Goal: Task Accomplishment & Management: Manage account settings

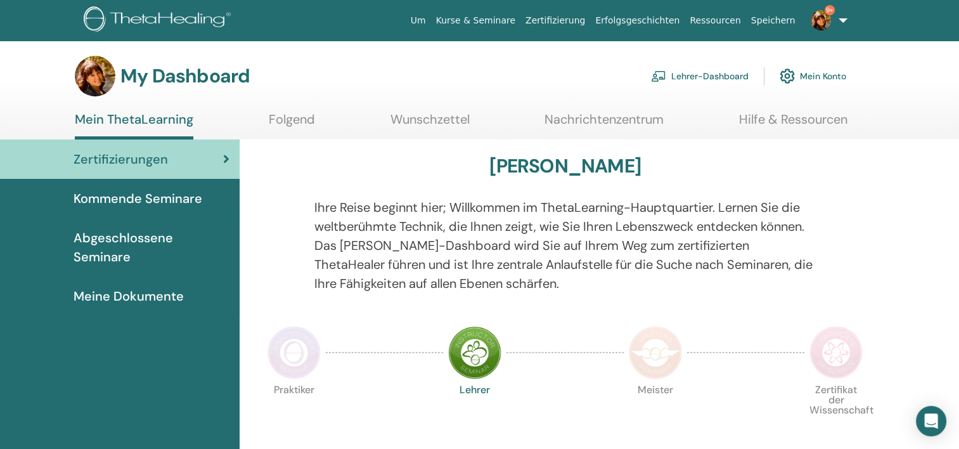
click at [696, 76] on link "Lehrer-Dashboard" at bounding box center [700, 76] width 98 height 28
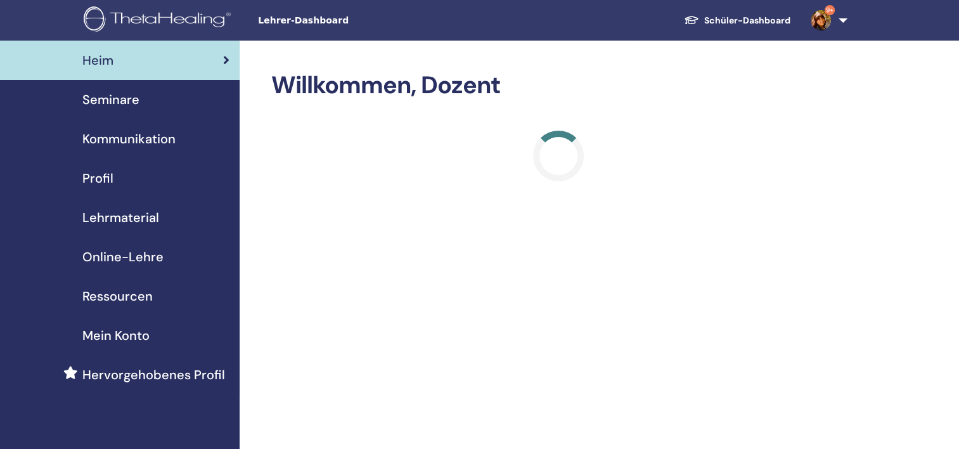
click at [110, 102] on span "Seminare" at bounding box center [110, 99] width 57 height 19
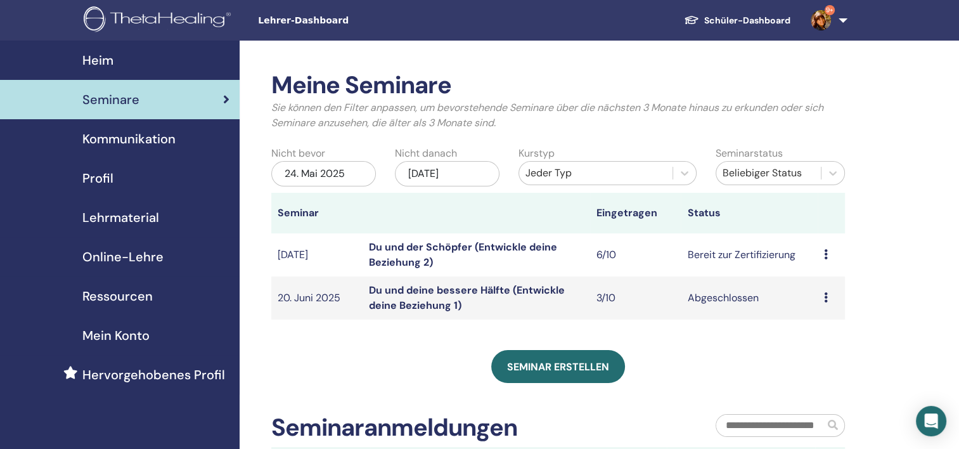
click at [398, 256] on link "Du und der Schöpfer (Entwickle deine Beziehung 2)" at bounding box center [463, 254] width 188 height 29
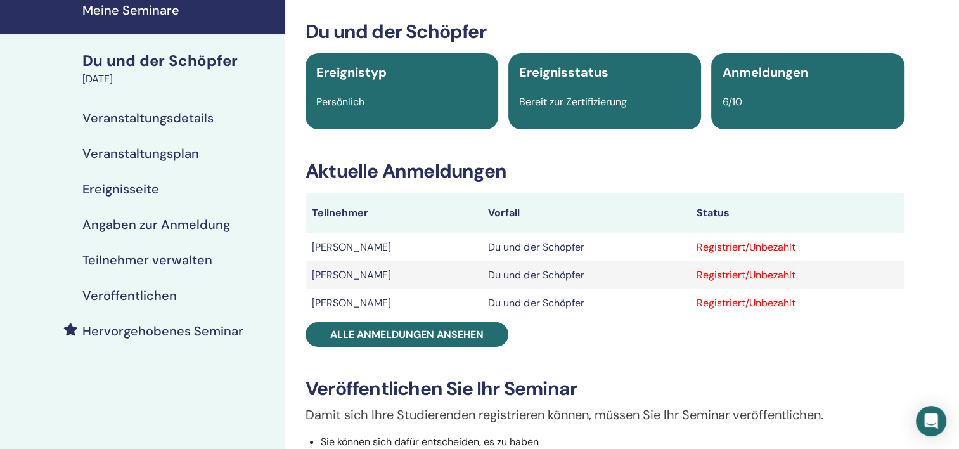
scroll to position [127, 0]
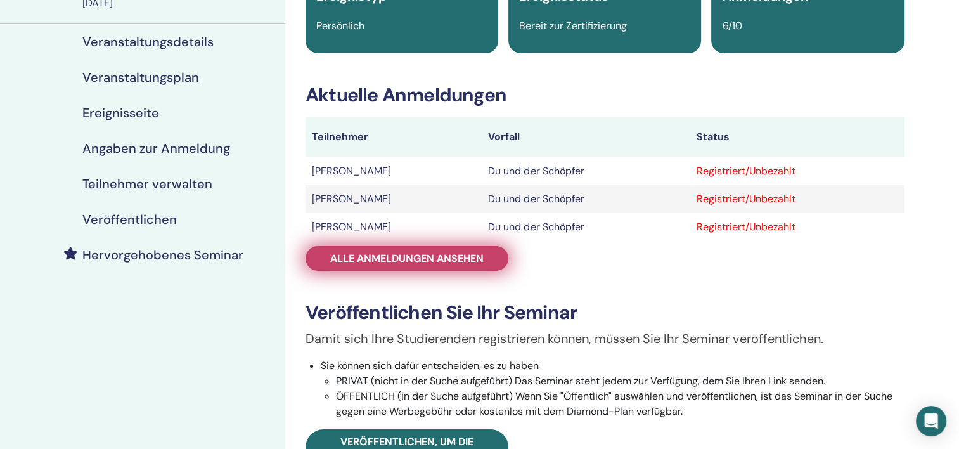
click at [419, 260] on span "Alle Anmeldungen ansehen" at bounding box center [406, 258] width 153 height 13
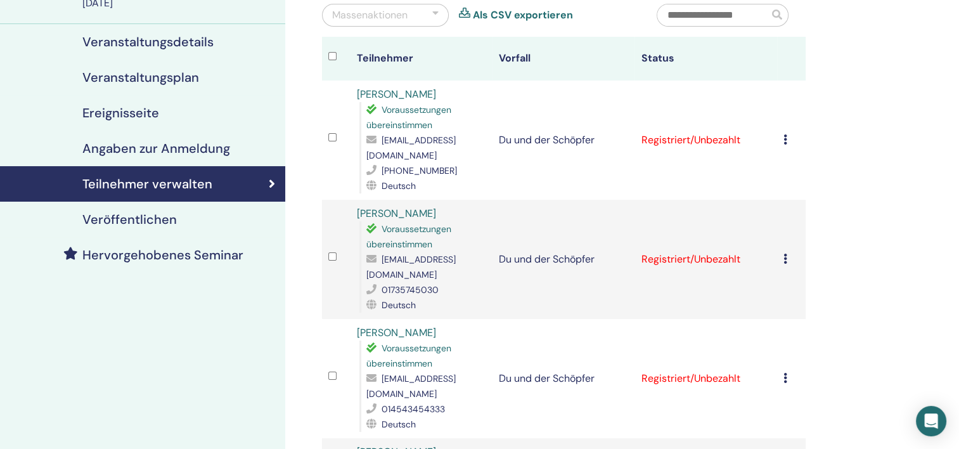
click at [783, 139] on icon at bounding box center [785, 139] width 4 height 10
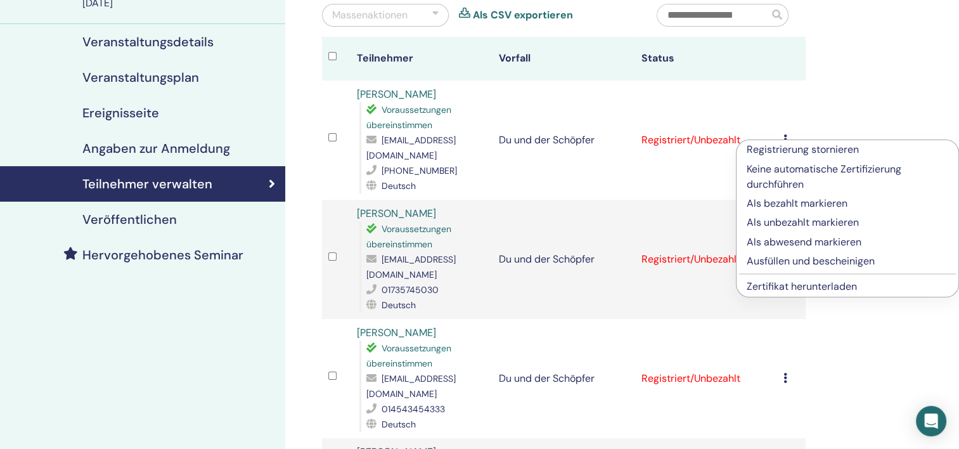
click at [780, 202] on p "Als bezahlt markieren" at bounding box center [846, 203] width 201 height 15
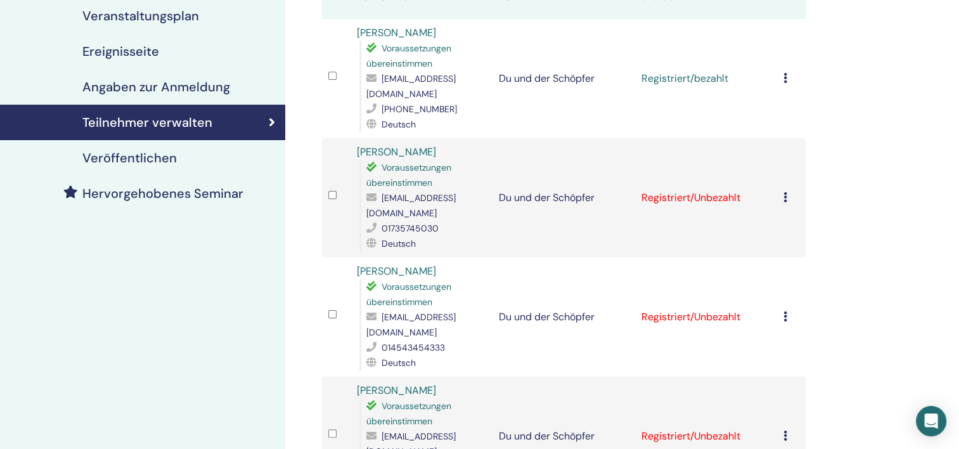
scroll to position [190, 0]
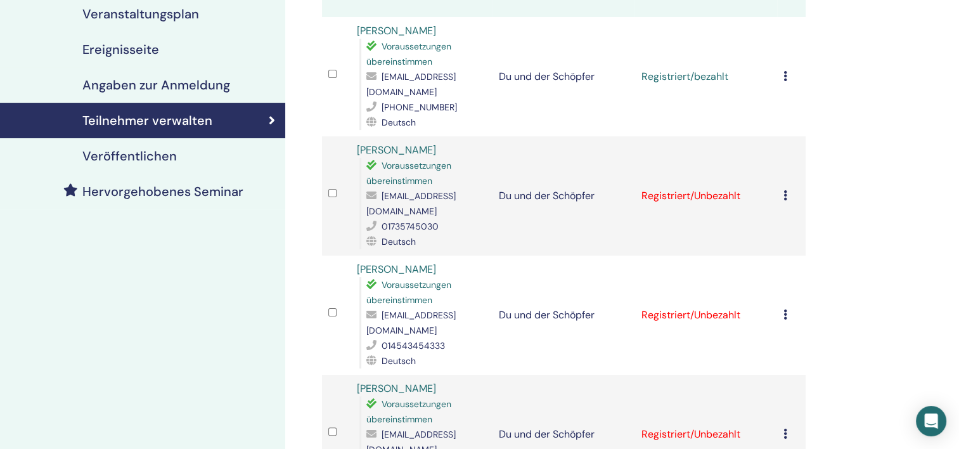
click at [784, 190] on icon at bounding box center [785, 195] width 4 height 10
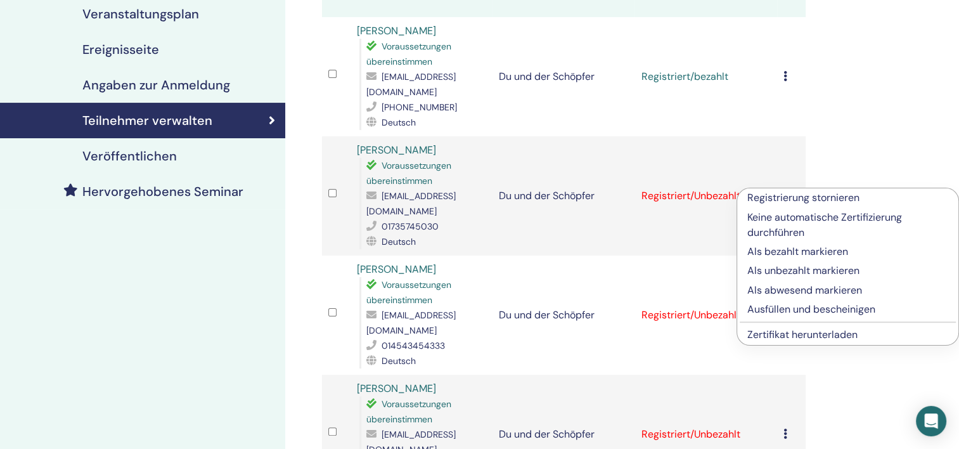
click at [784, 248] on p "Als bezahlt markieren" at bounding box center [847, 251] width 201 height 15
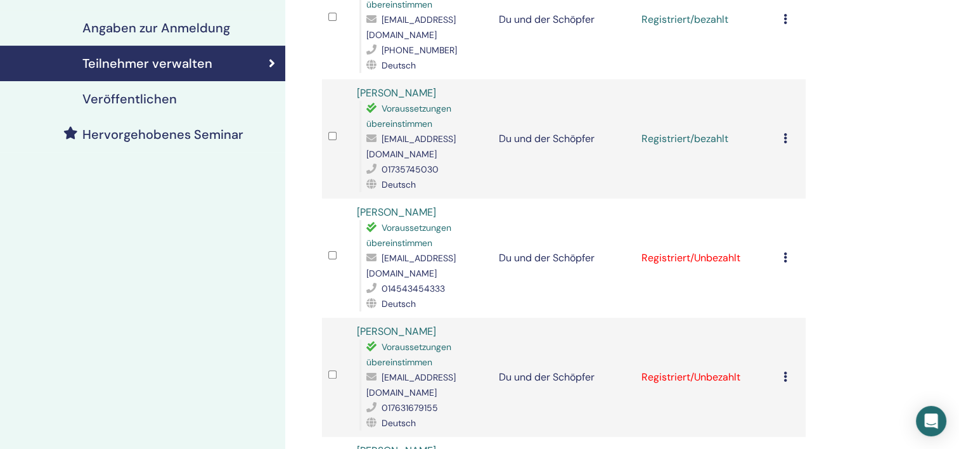
scroll to position [253, 0]
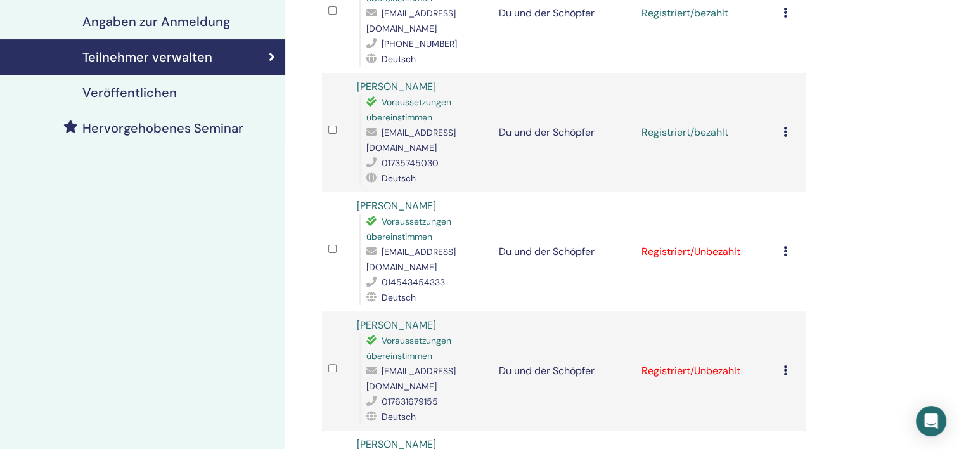
click at [786, 246] on icon at bounding box center [785, 251] width 4 height 10
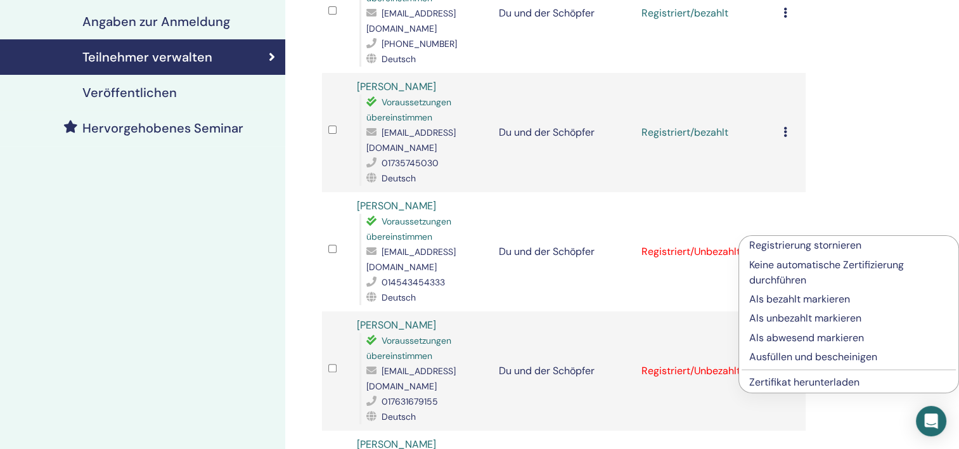
click at [779, 298] on p "Als bezahlt markieren" at bounding box center [848, 298] width 199 height 15
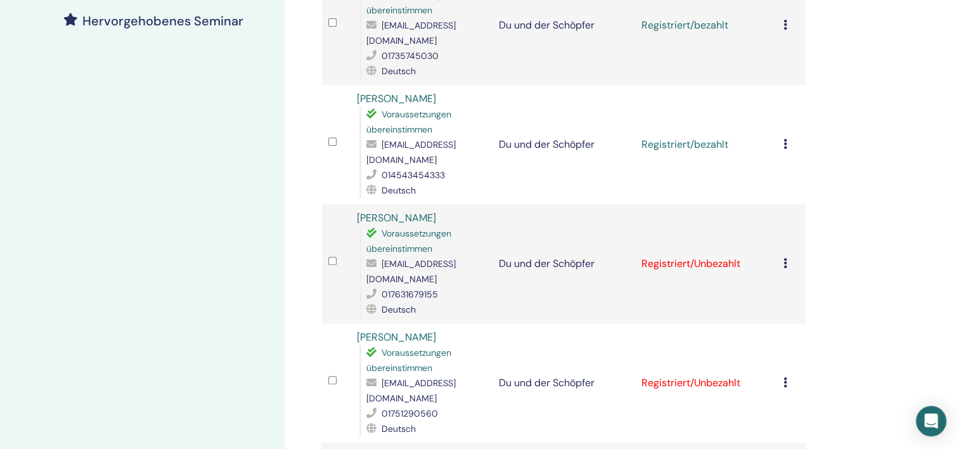
scroll to position [380, 0]
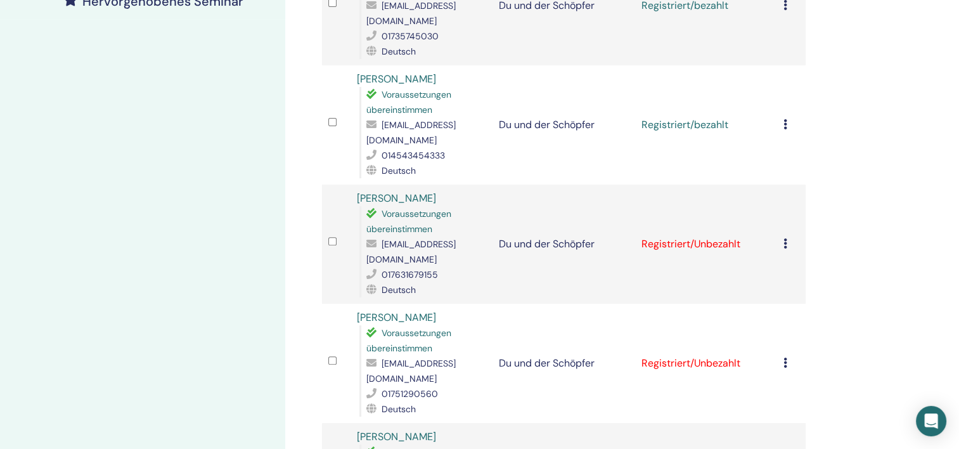
click at [784, 238] on icon at bounding box center [785, 243] width 4 height 10
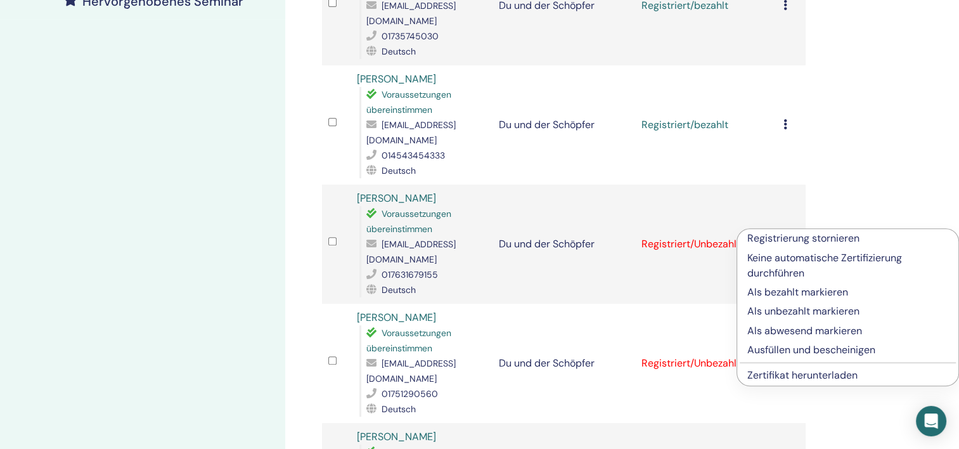
click at [783, 290] on p "Als bezahlt markieren" at bounding box center [847, 291] width 201 height 15
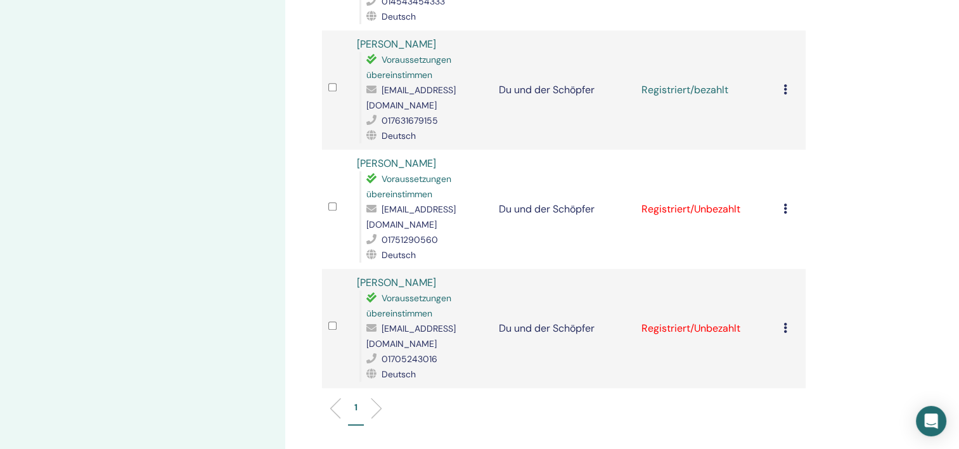
scroll to position [570, 0]
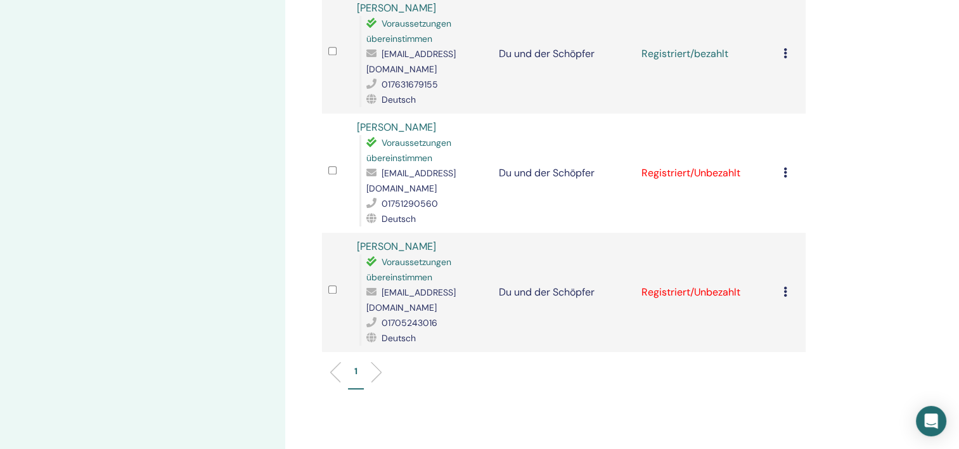
click at [784, 167] on icon at bounding box center [785, 172] width 4 height 10
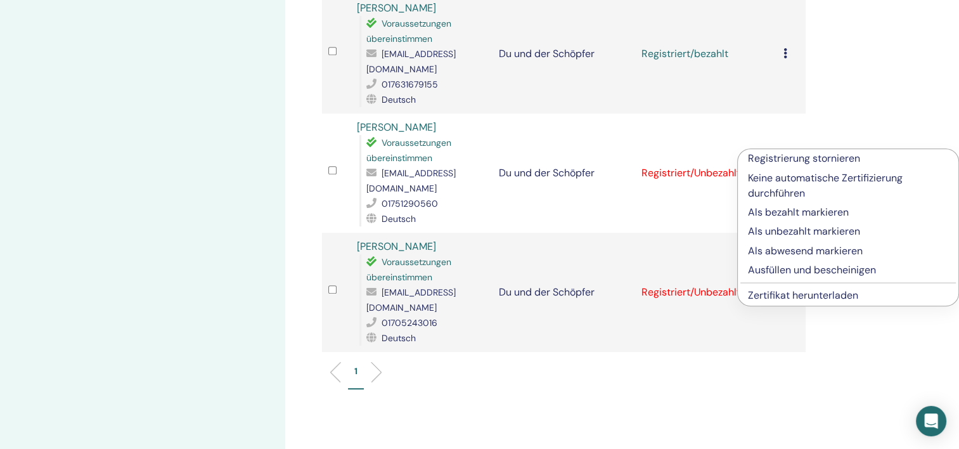
click at [783, 210] on p "Als bezahlt markieren" at bounding box center [848, 212] width 200 height 15
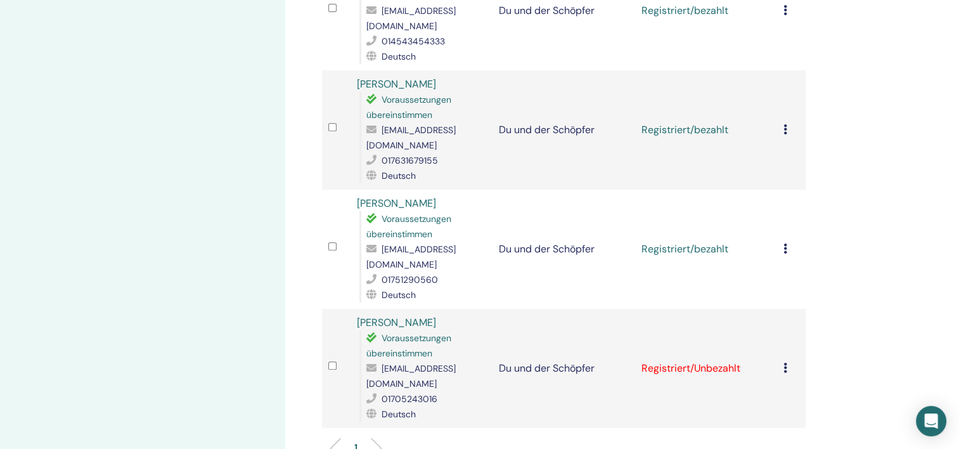
scroll to position [507, 0]
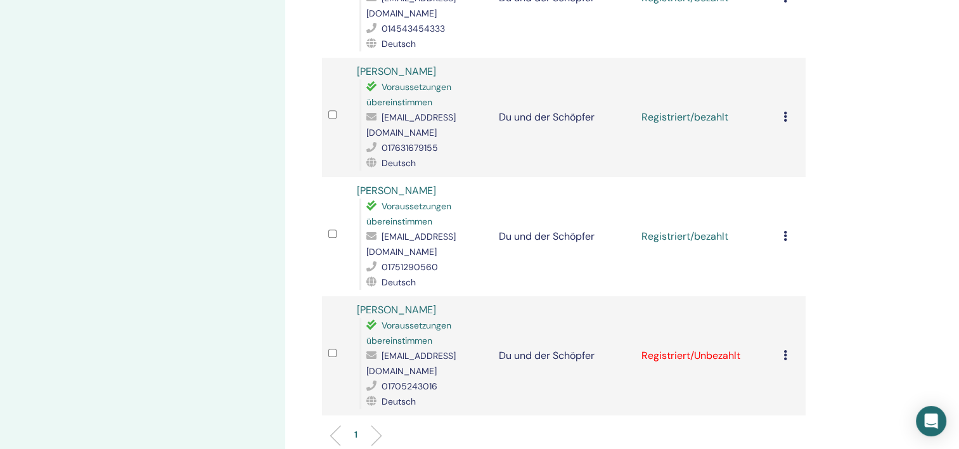
click at [781, 315] on td "Registrierung stornieren Keine automatische Zertifizierung durchführen Als beza…" at bounding box center [791, 355] width 29 height 119
click at [785, 350] on icon at bounding box center [785, 355] width 4 height 10
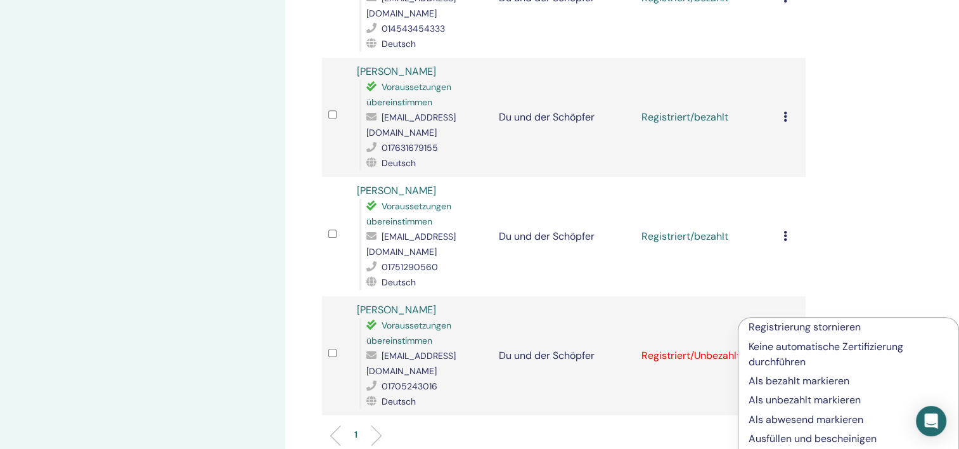
click at [779, 378] on p "Als bezahlt markieren" at bounding box center [848, 380] width 200 height 15
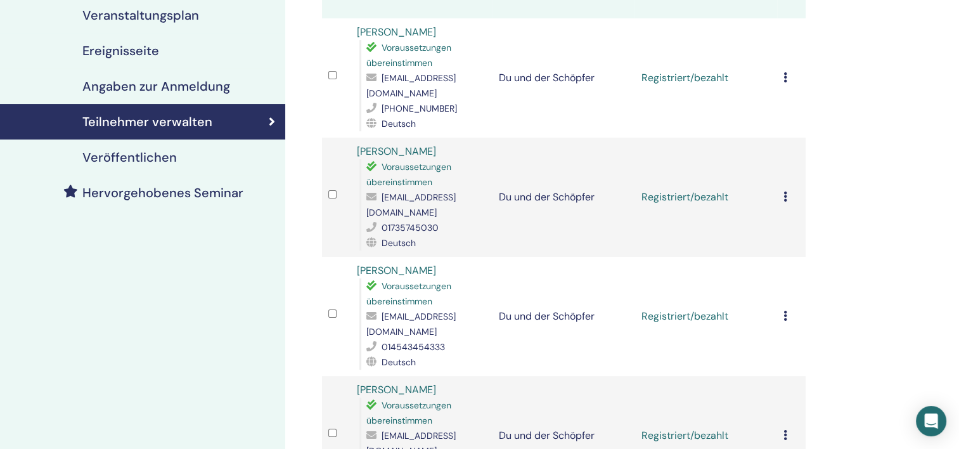
scroll to position [63, 0]
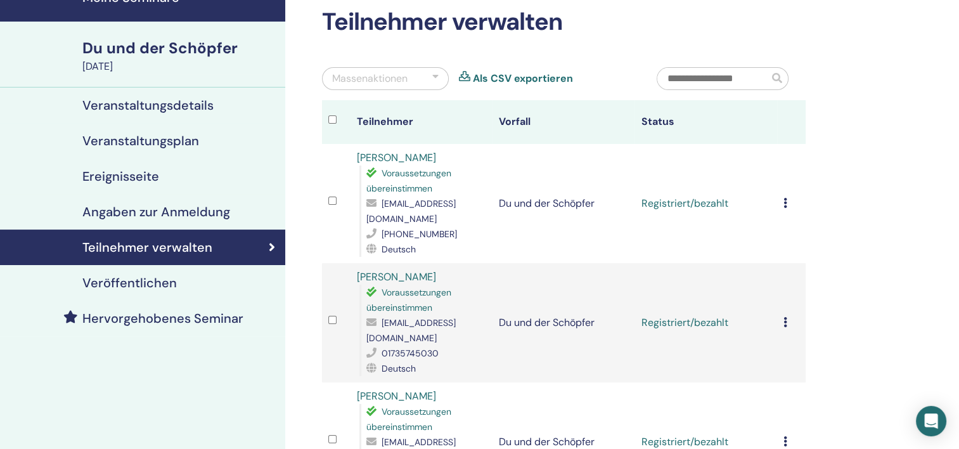
click at [785, 200] on icon at bounding box center [785, 203] width 4 height 10
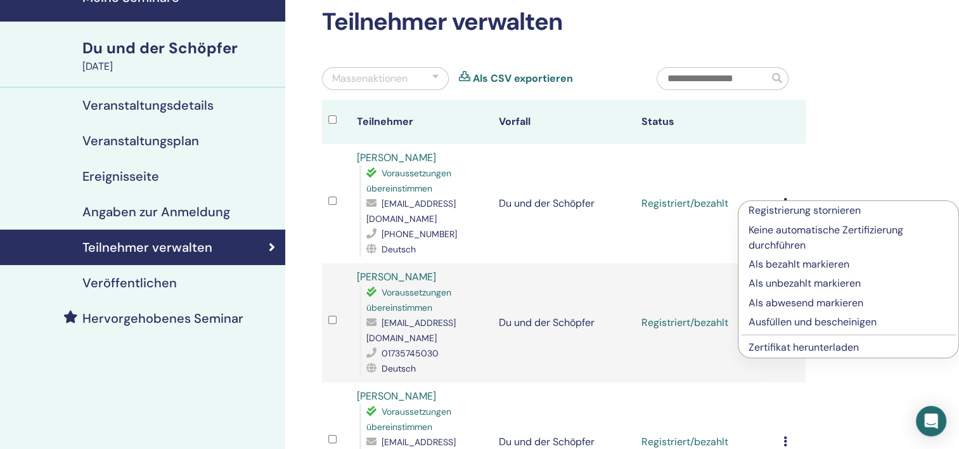
click at [800, 319] on p "Ausfüllen und bescheinigen" at bounding box center [848, 321] width 200 height 15
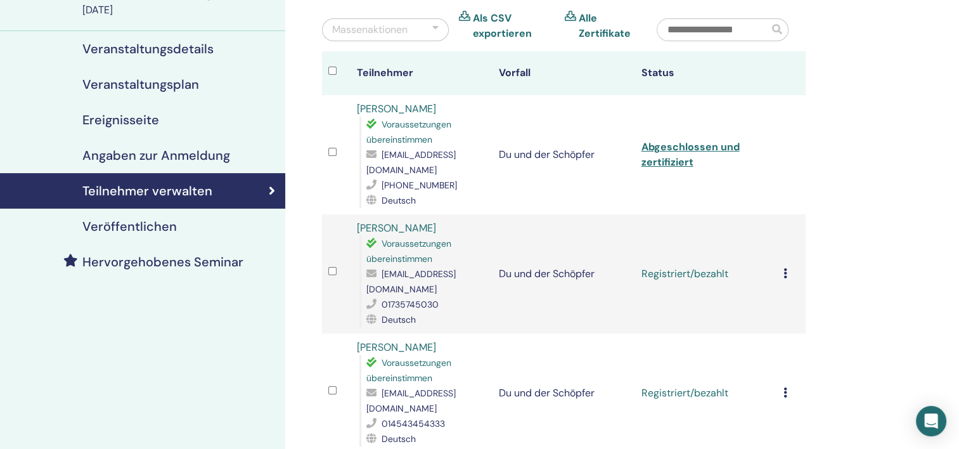
scroll to position [127, 0]
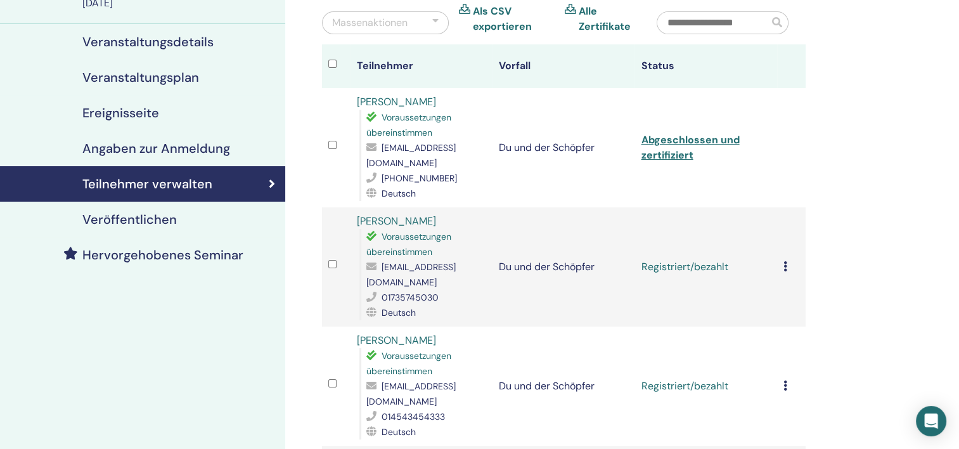
click at [784, 261] on icon at bounding box center [785, 266] width 4 height 10
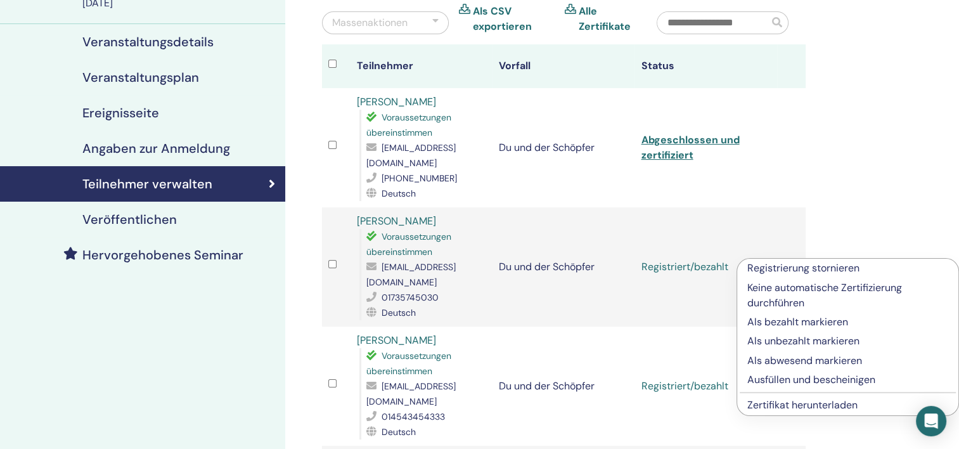
click at [794, 378] on p "Ausfüllen und bescheinigen" at bounding box center [847, 379] width 201 height 15
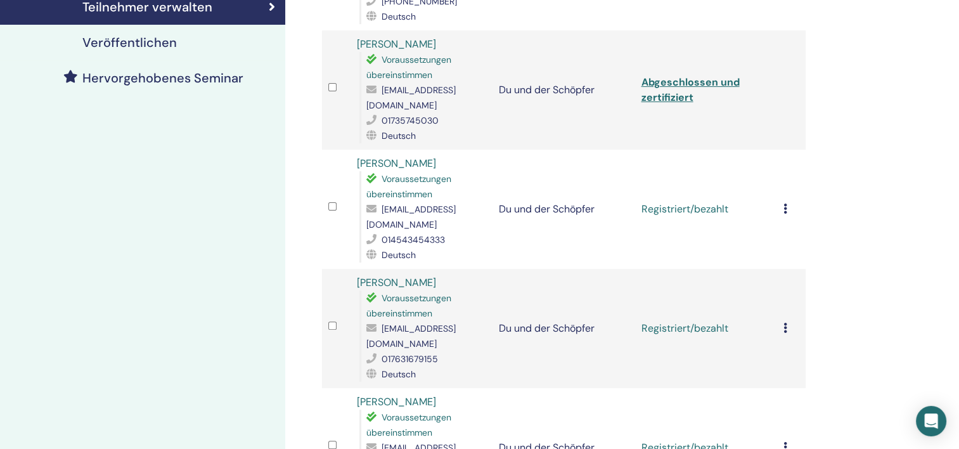
scroll to position [317, 0]
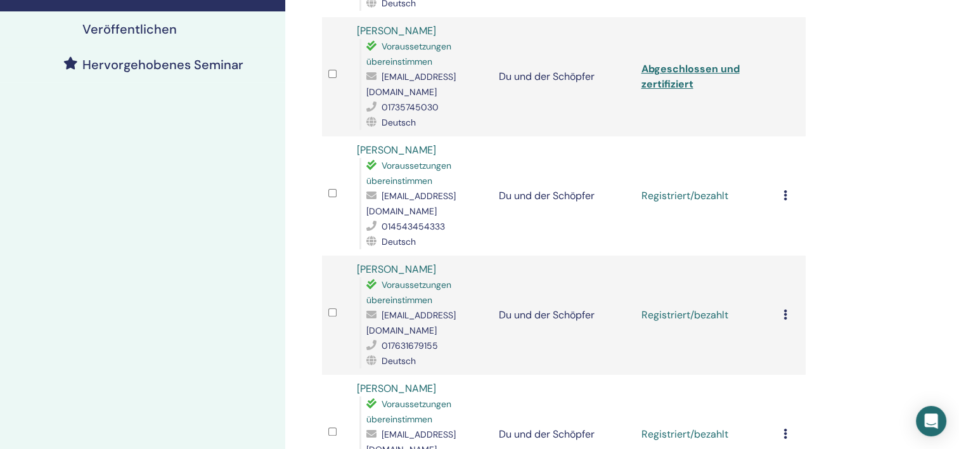
click at [784, 190] on icon at bounding box center [785, 195] width 4 height 10
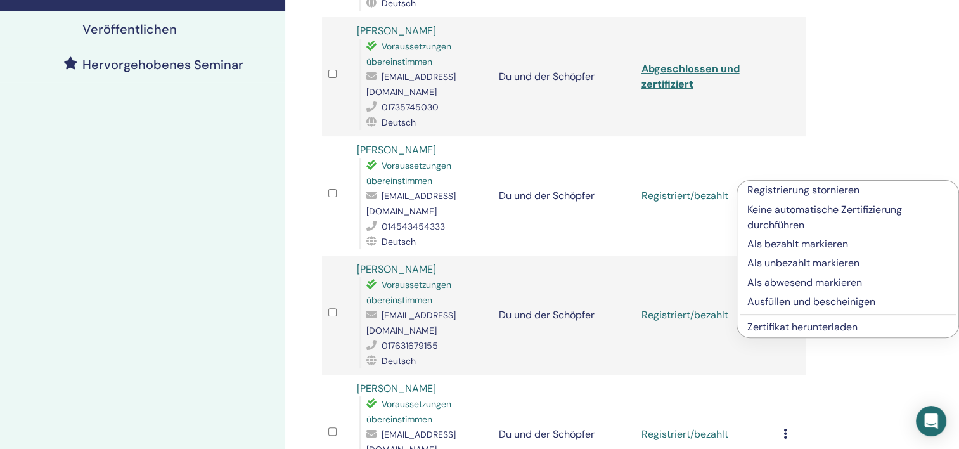
click at [796, 302] on p "Ausfüllen und bescheinigen" at bounding box center [847, 301] width 201 height 15
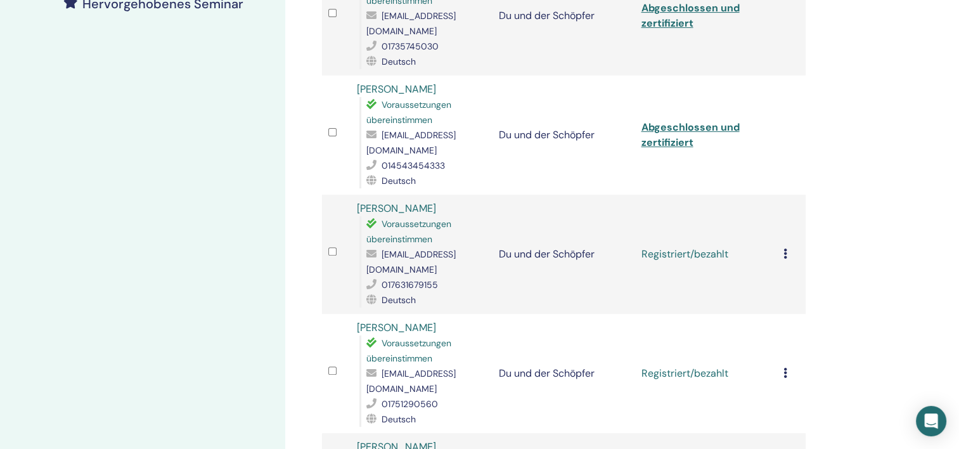
scroll to position [380, 0]
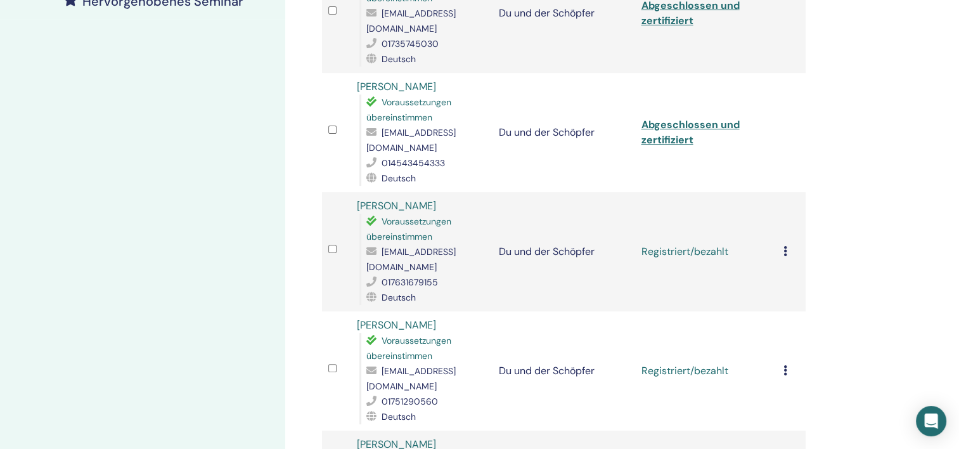
click at [784, 246] on icon at bounding box center [785, 251] width 4 height 10
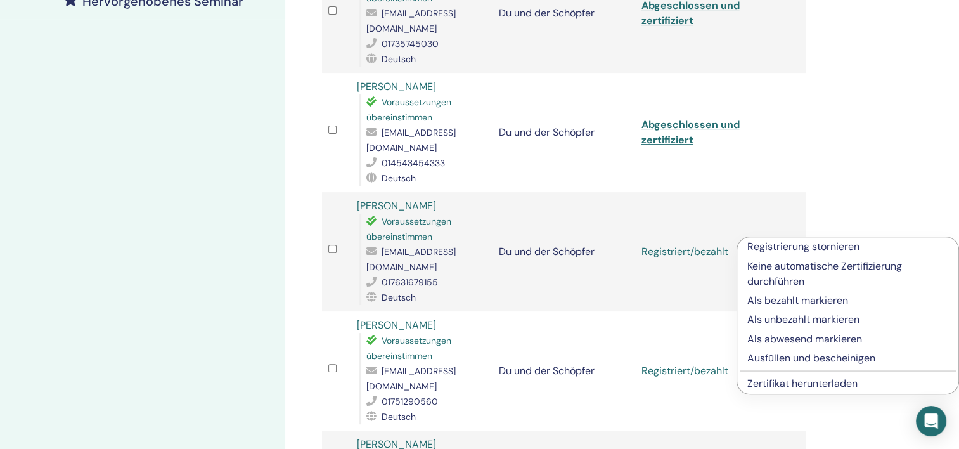
click at [788, 359] on p "Ausfüllen und bescheinigen" at bounding box center [847, 357] width 201 height 15
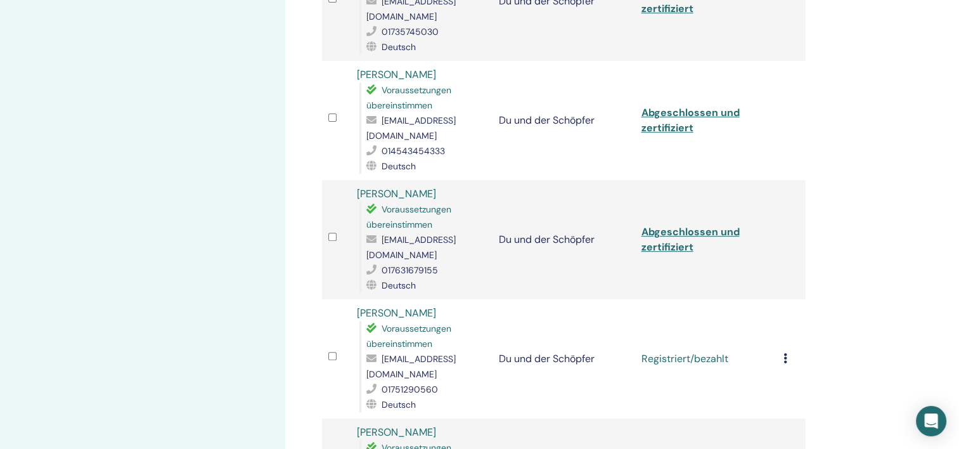
scroll to position [444, 0]
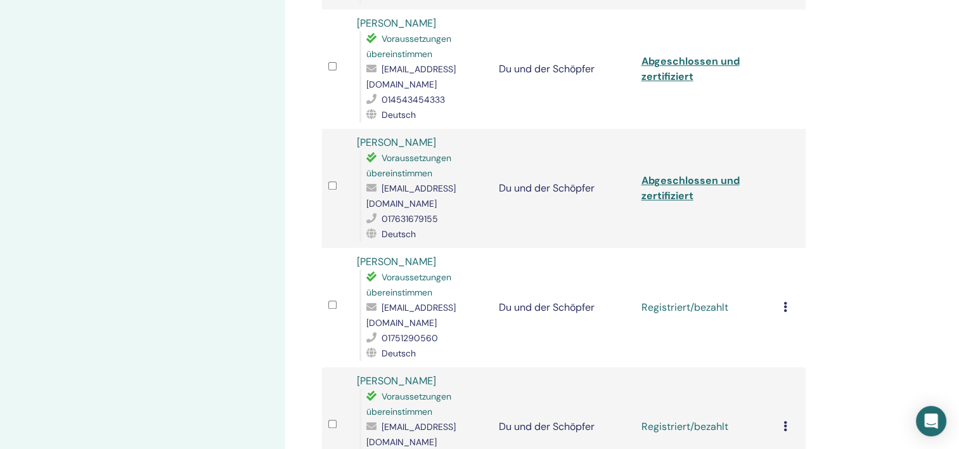
click at [784, 302] on icon at bounding box center [785, 307] width 4 height 10
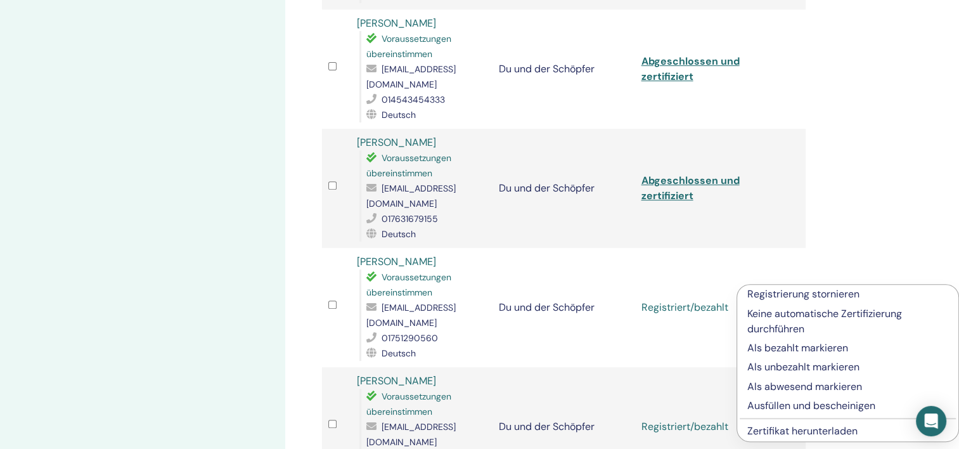
click at [782, 406] on p "Ausfüllen und bescheinigen" at bounding box center [847, 405] width 201 height 15
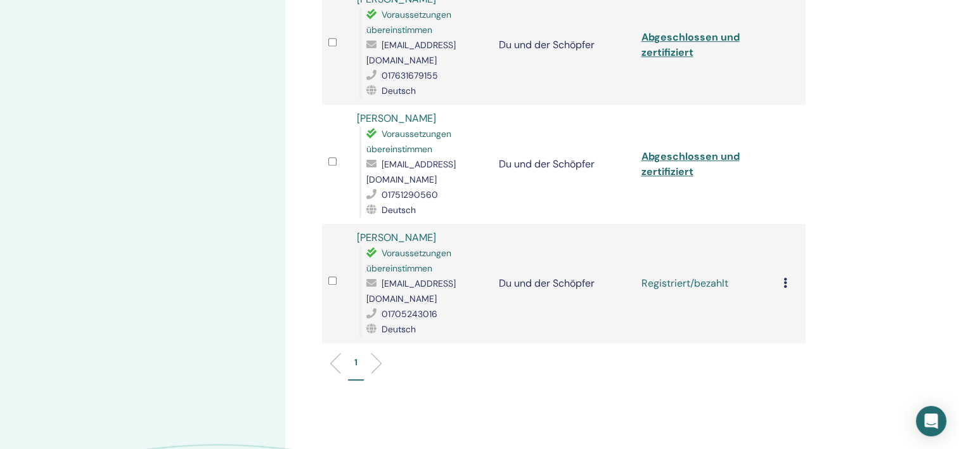
scroll to position [634, 0]
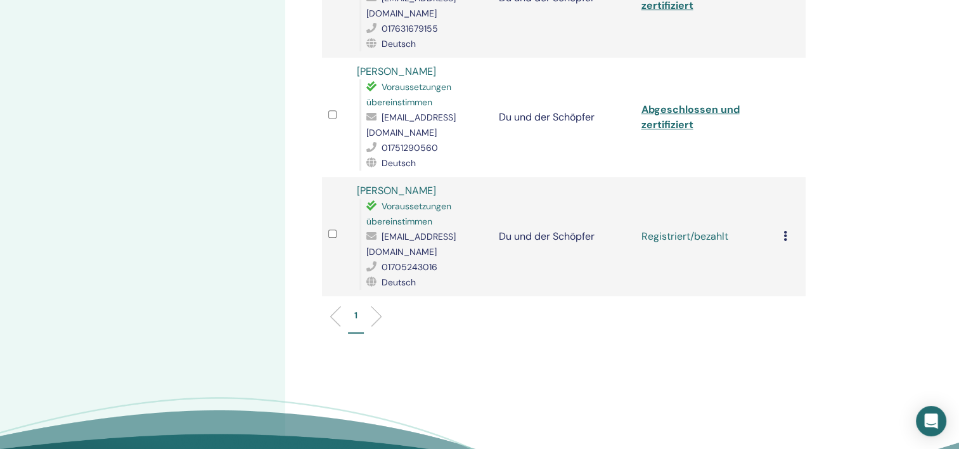
click at [782, 197] on td "Registrierung stornieren Keine automatische Zertifizierung durchführen Als beza…" at bounding box center [791, 236] width 29 height 119
click at [784, 231] on icon at bounding box center [785, 236] width 4 height 10
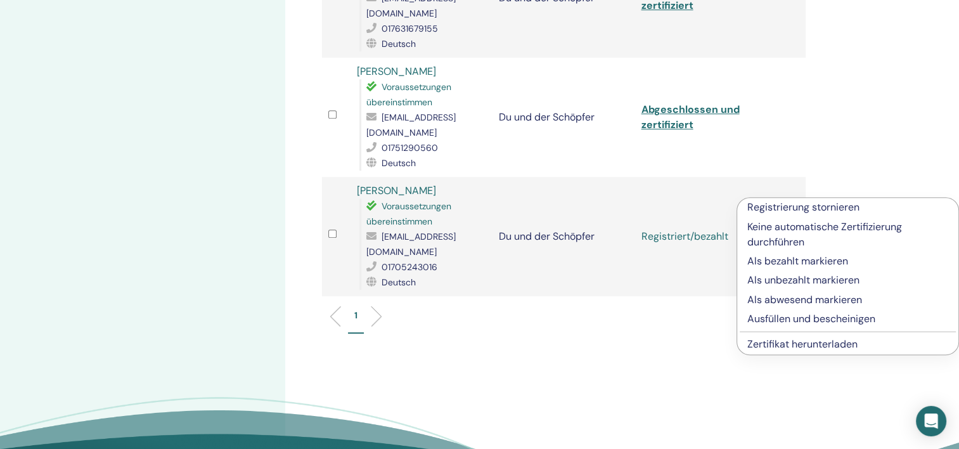
click at [786, 319] on p "Ausfüllen und bescheinigen" at bounding box center [847, 318] width 201 height 15
